Goal: Transaction & Acquisition: Purchase product/service

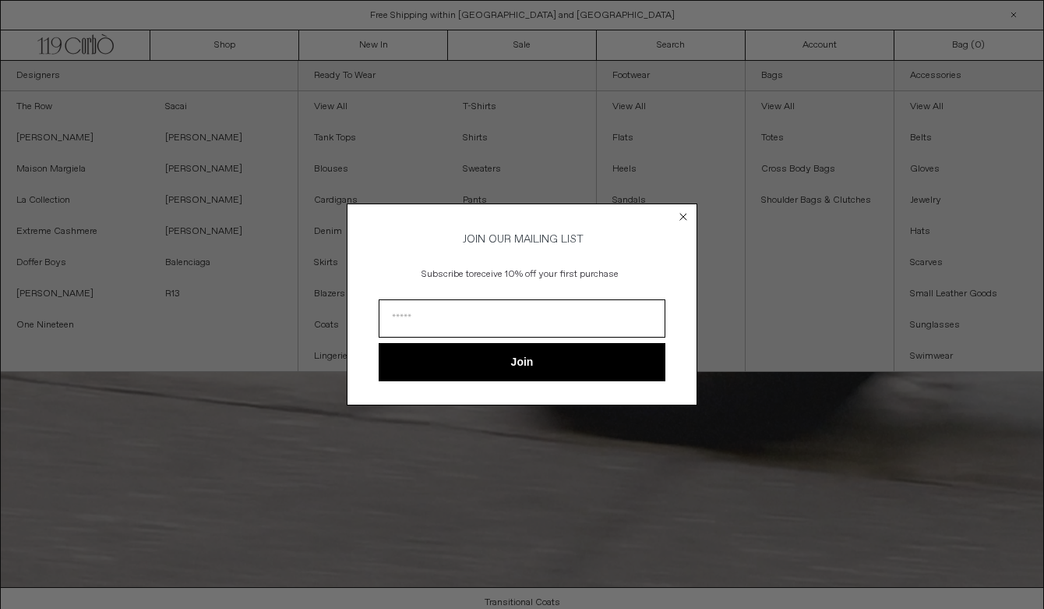
click at [679, 210] on circle "Close dialog" at bounding box center [684, 217] width 15 height 15
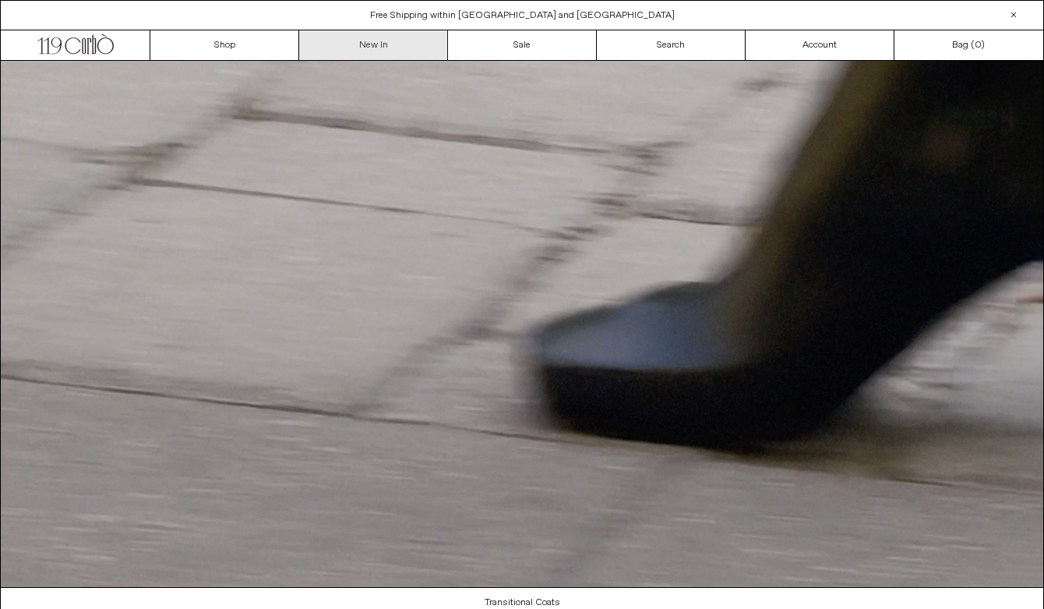
click at [371, 44] on link "New In" at bounding box center [373, 45] width 149 height 30
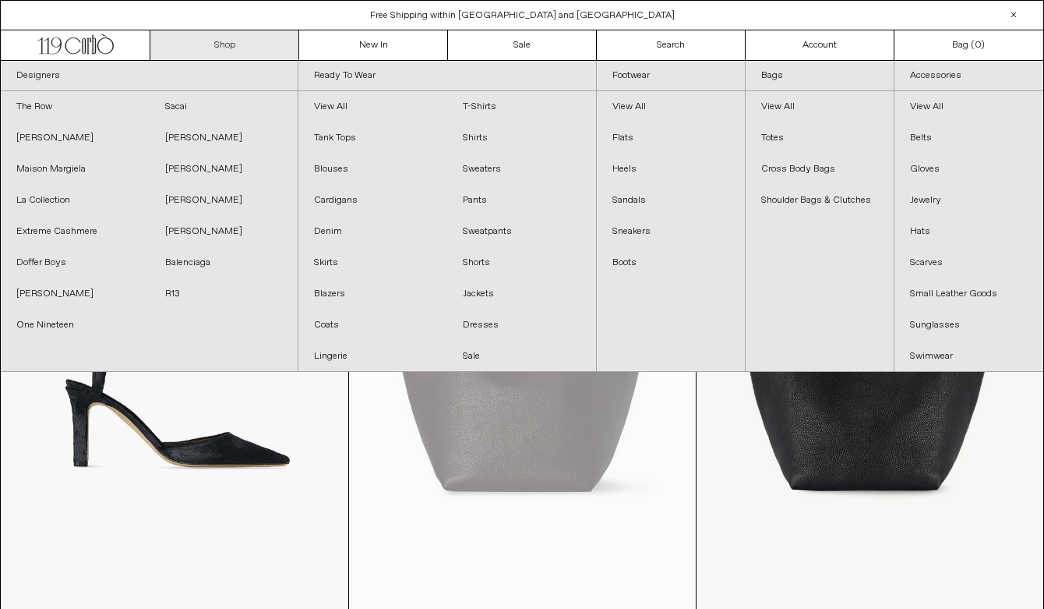
click at [226, 52] on link "Shop" at bounding box center [224, 45] width 149 height 30
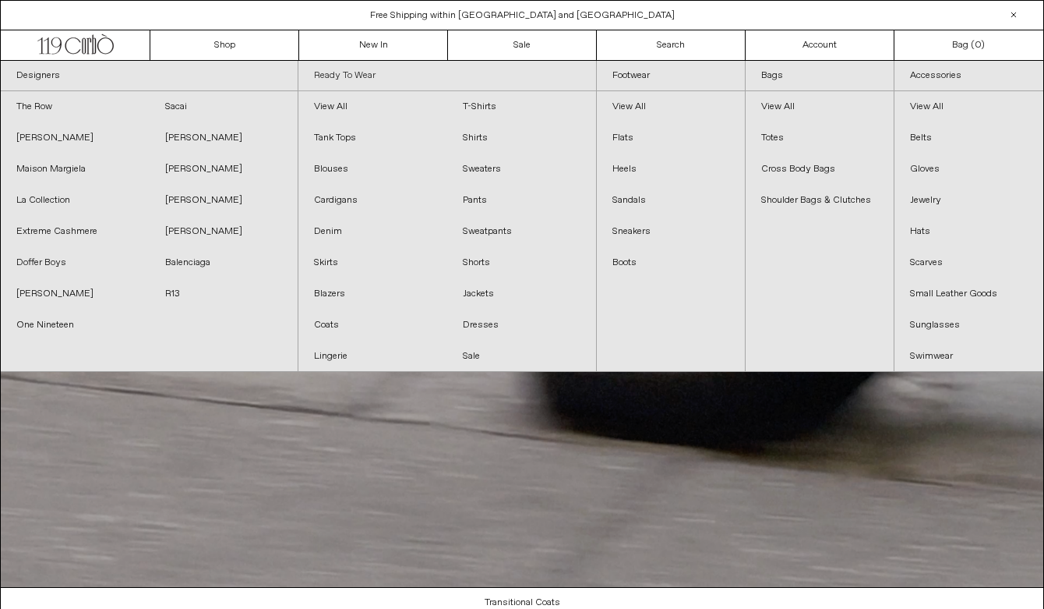
click at [344, 76] on link "Ready To Wear" at bounding box center [447, 76] width 297 height 30
